Goal: Information Seeking & Learning: Learn about a topic

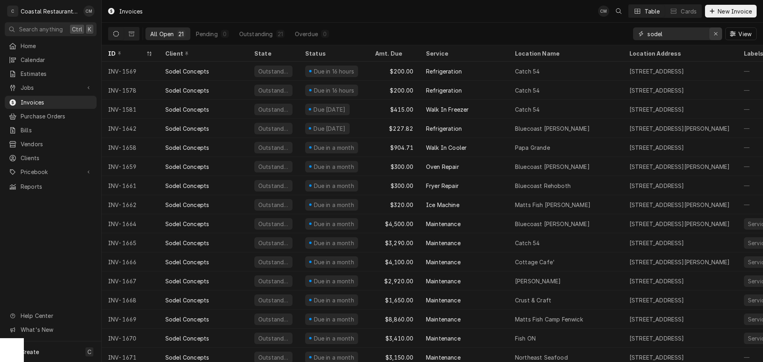
click at [714, 35] on icon "Erase input" at bounding box center [716, 34] width 4 height 6
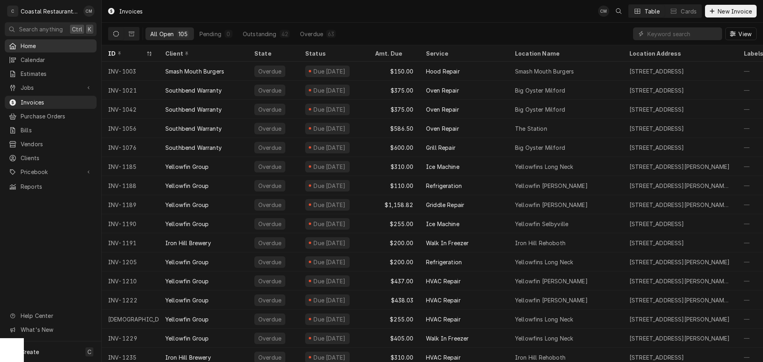
click at [45, 44] on span "Home" at bounding box center [57, 46] width 72 height 8
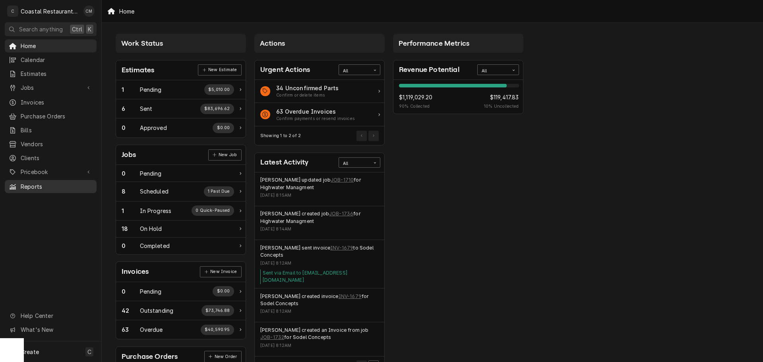
click at [46, 182] on span "Reports" at bounding box center [57, 186] width 72 height 8
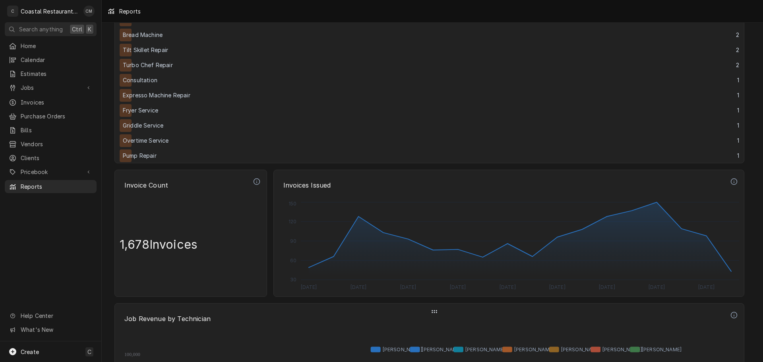
scroll to position [1589, 0]
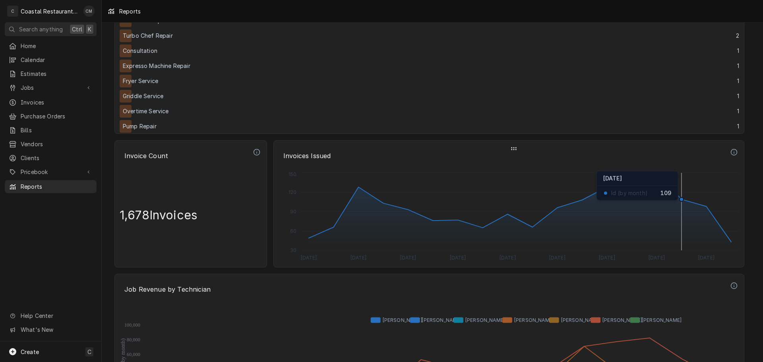
click at [683, 200] on circle "Dynamic Content Wrapper" at bounding box center [681, 199] width 4 height 4
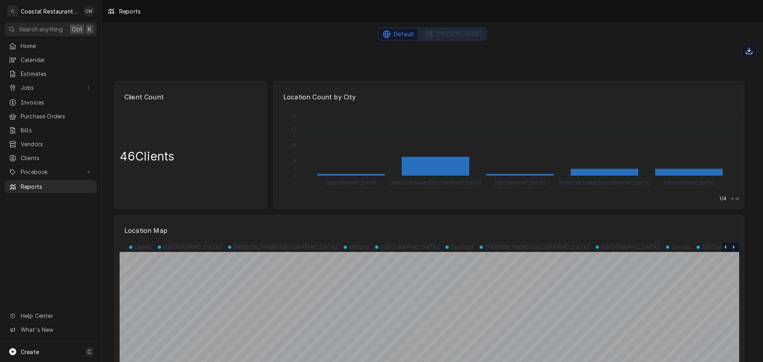
scroll to position [0, 0]
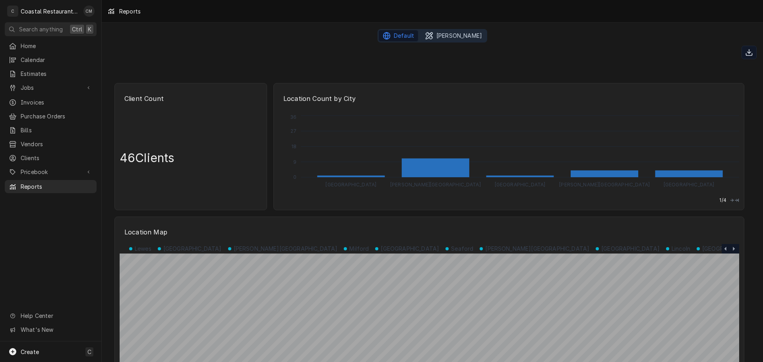
click at [456, 37] on span "Chris Custom" at bounding box center [459, 36] width 46 height 8
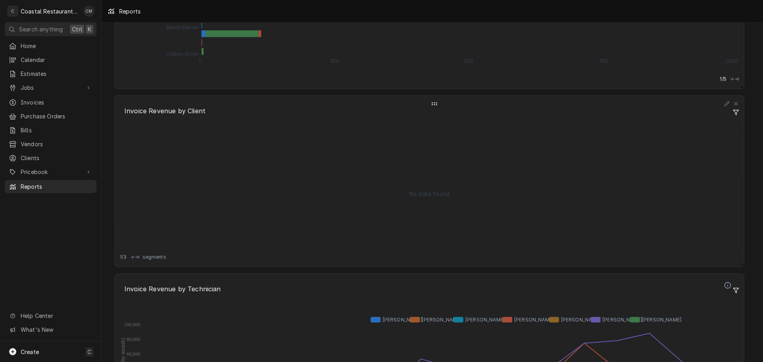
scroll to position [2106, 0]
click at [727, 103] on icon "Dynamic Content Wrapper" at bounding box center [727, 104] width 6 height 10
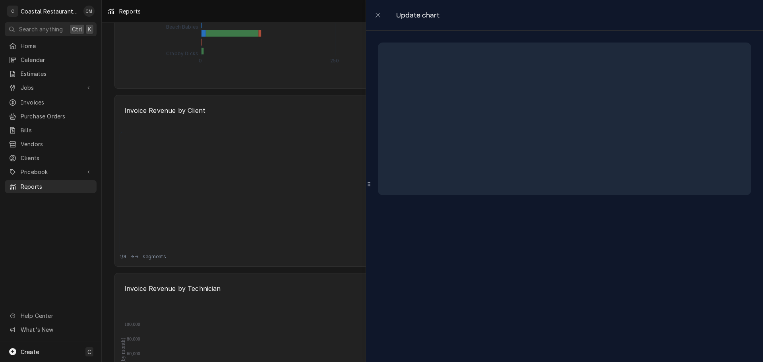
select select "Heat Map"
select select "Date Issued"
select select "month"
select select "Revenue"
select select "Client"
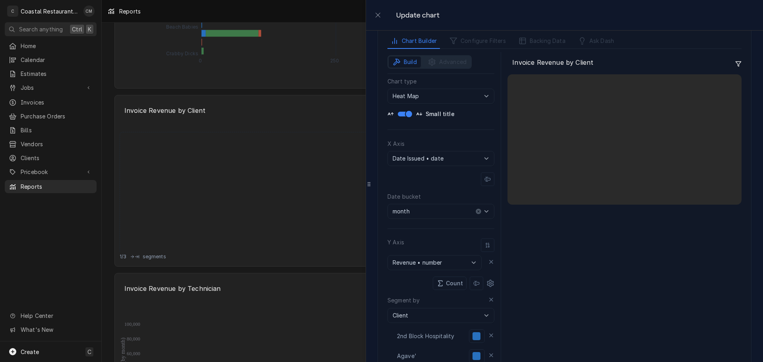
scroll to position [119, 0]
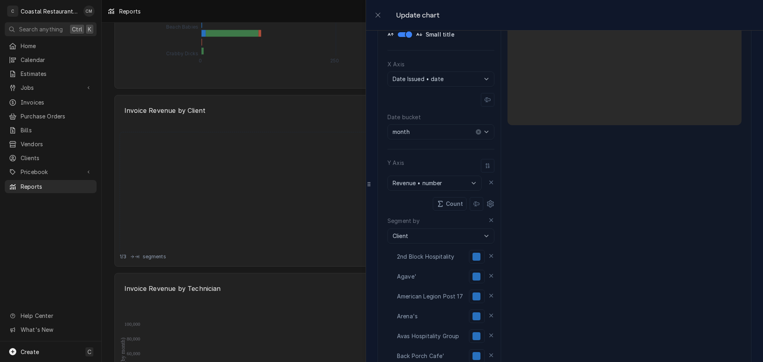
click at [482, 132] on icon "button" at bounding box center [486, 132] width 8 height 8
type input "month"
click at [482, 132] on icon "button" at bounding box center [486, 132] width 8 height 8
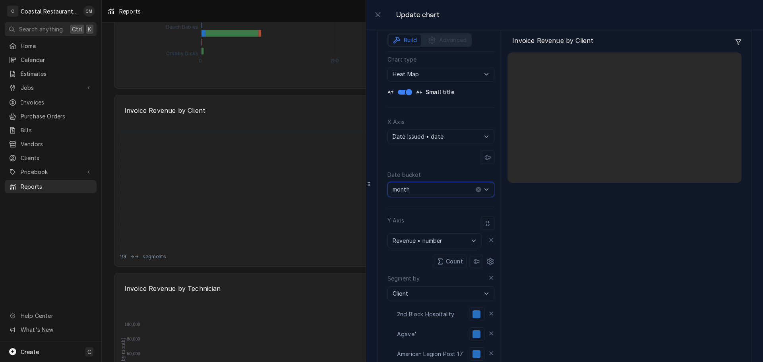
scroll to position [0, 0]
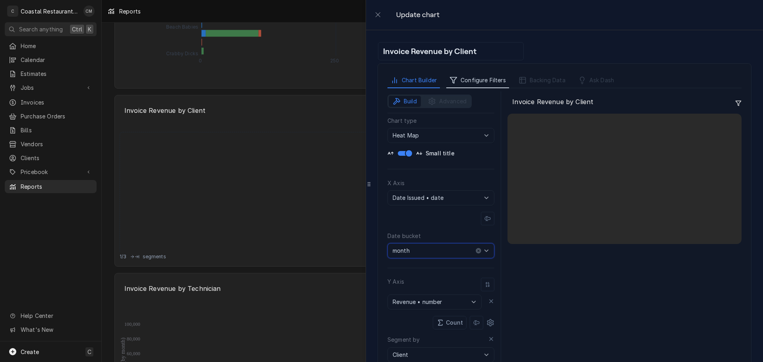
click at [462, 81] on span "Configure Filters" at bounding box center [483, 80] width 45 height 8
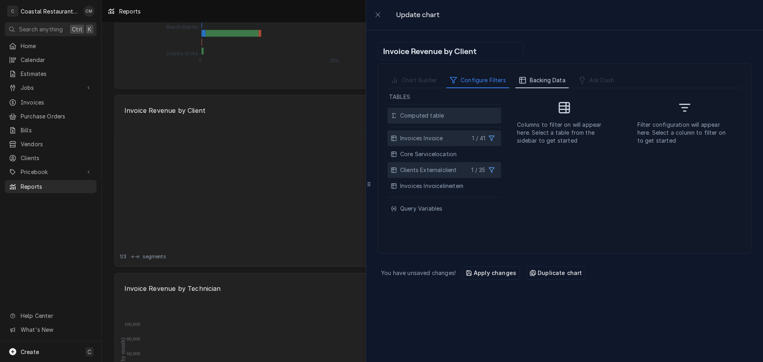
click at [532, 77] on span "Backing Data" at bounding box center [548, 80] width 36 height 8
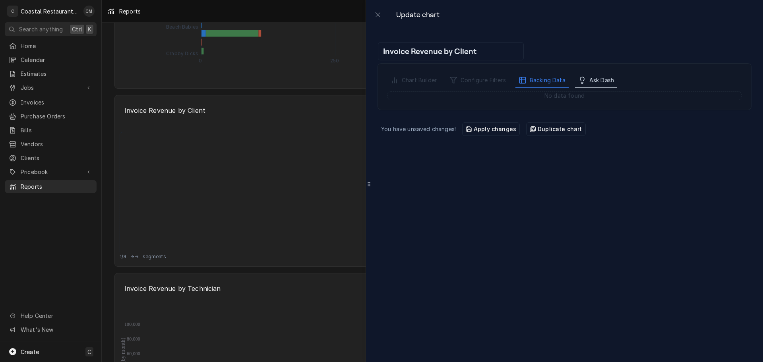
click at [588, 76] on button "Ask Dash" at bounding box center [596, 80] width 42 height 15
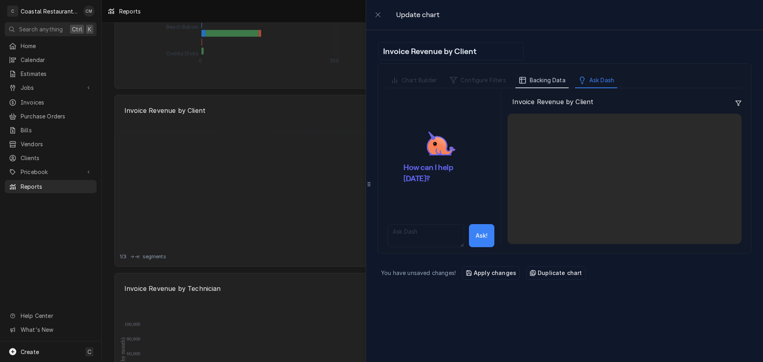
click at [539, 79] on span "Backing Data" at bounding box center [548, 80] width 36 height 8
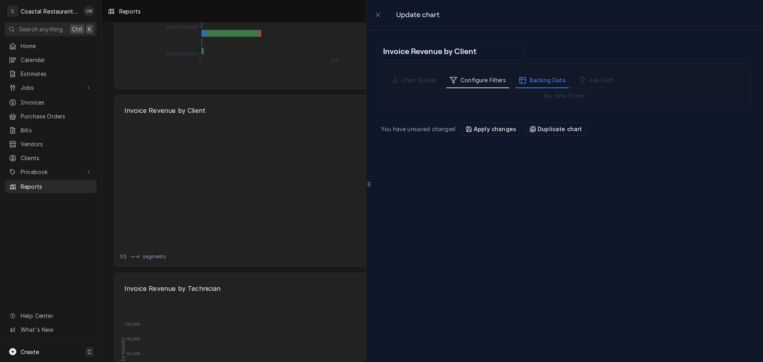
click at [469, 78] on span "Configure Filters" at bounding box center [483, 80] width 45 height 8
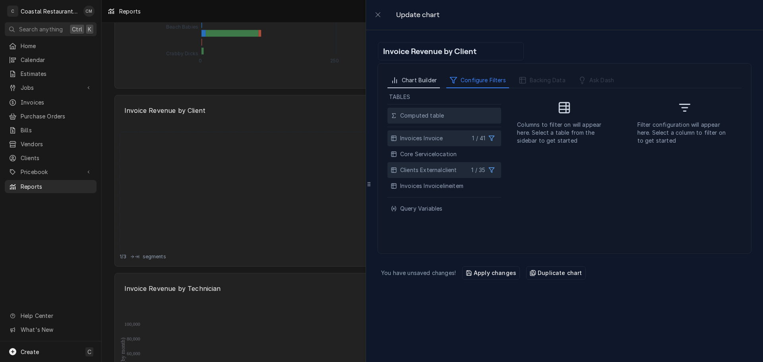
click at [427, 80] on span "Chart Builder" at bounding box center [419, 80] width 35 height 8
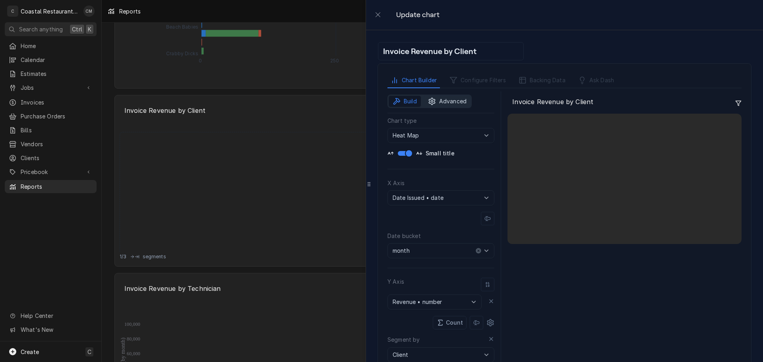
click at [442, 98] on span "Advanced" at bounding box center [452, 101] width 27 height 8
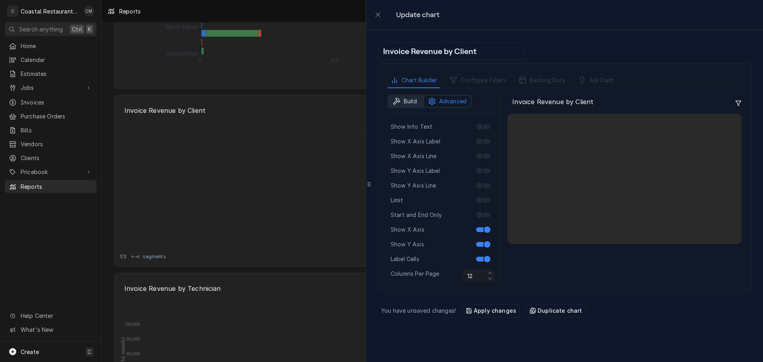
click at [404, 101] on span "Build" at bounding box center [410, 101] width 13 height 8
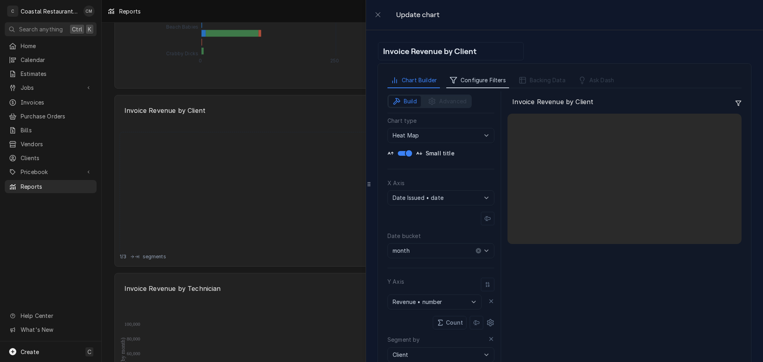
click at [458, 81] on button "Configure Filters" at bounding box center [477, 80] width 63 height 15
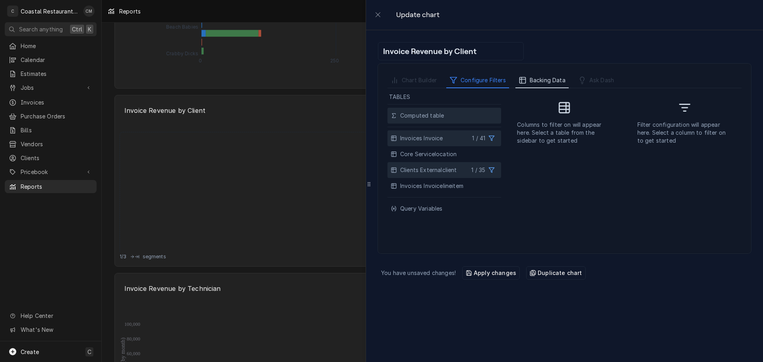
click at [530, 83] on span "Backing Data" at bounding box center [548, 80] width 36 height 8
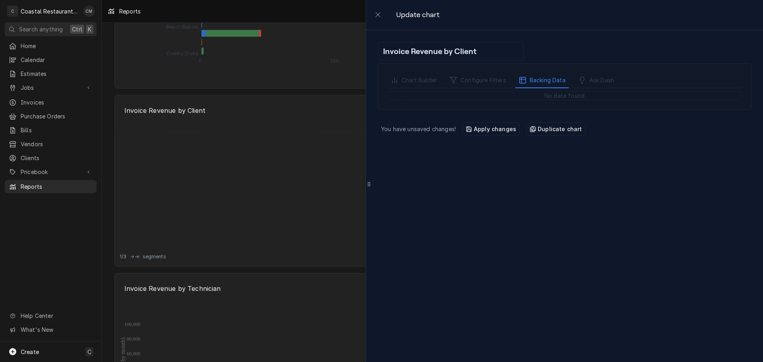
click at [485, 132] on div "Apply changes" at bounding box center [491, 129] width 50 height 8
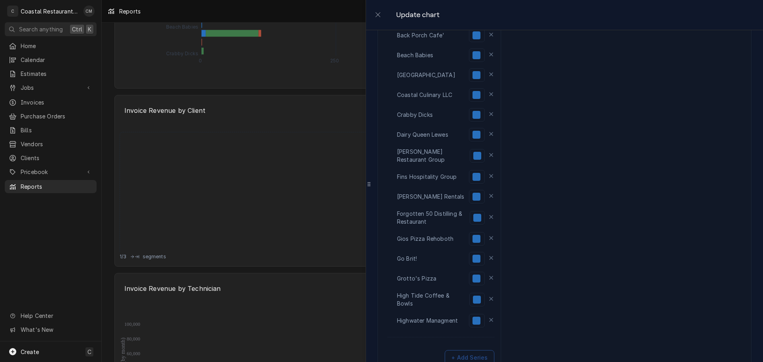
scroll to position [498, 0]
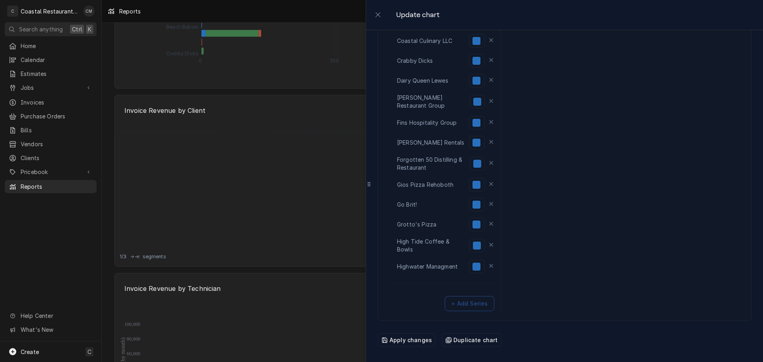
click at [402, 343] on div "Apply changes" at bounding box center [406, 340] width 50 height 8
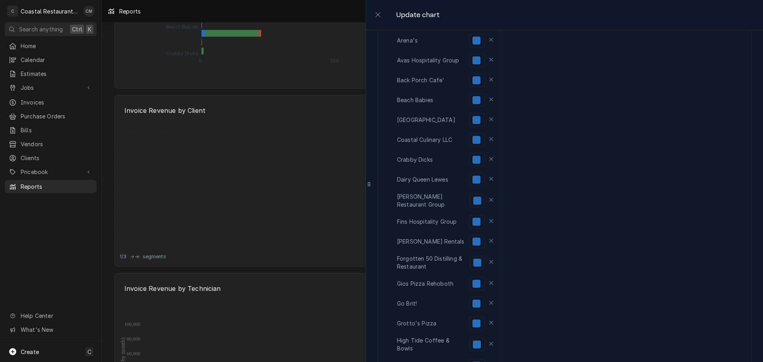
scroll to position [260, 0]
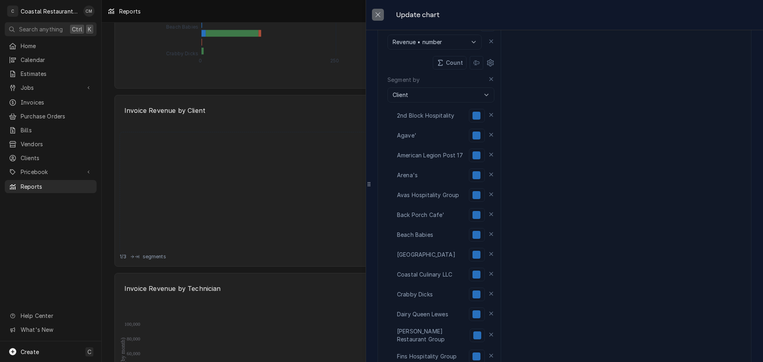
click at [377, 15] on icon "close" at bounding box center [378, 15] width 6 height 6
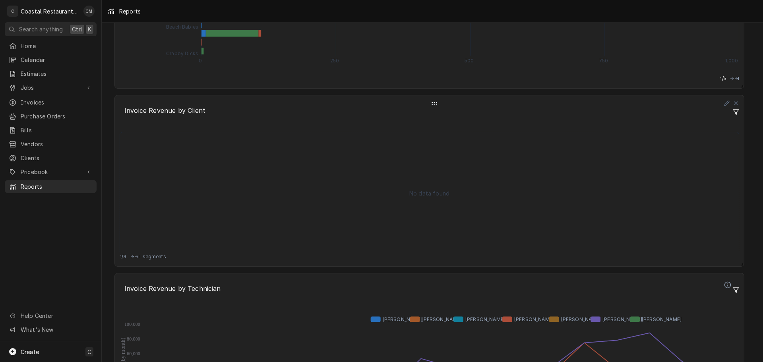
scroll to position [0, 0]
drag, startPoint x: 435, startPoint y: 104, endPoint x: 435, endPoint y: 82, distance: 21.9
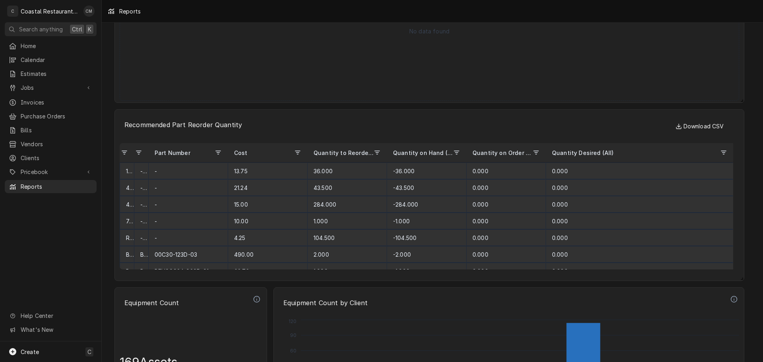
scroll to position [3420, 0]
